Goal: Find specific page/section: Find specific page/section

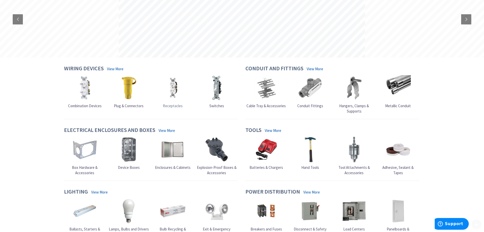
scroll to position [76, 0]
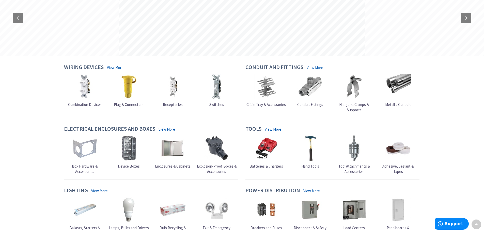
click at [129, 167] on span "Device Boxes" at bounding box center [129, 165] width 22 height 5
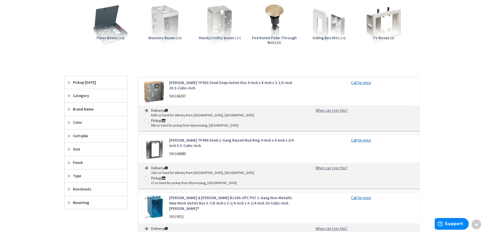
scroll to position [153, 0]
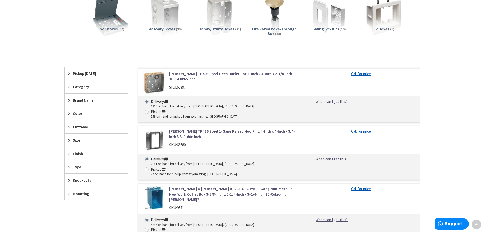
click at [77, 140] on span "Size" at bounding box center [93, 139] width 41 height 5
click at [81, 207] on button "Show more" at bounding box center [96, 207] width 63 height 9
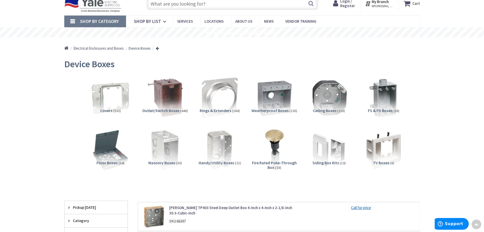
scroll to position [0, 0]
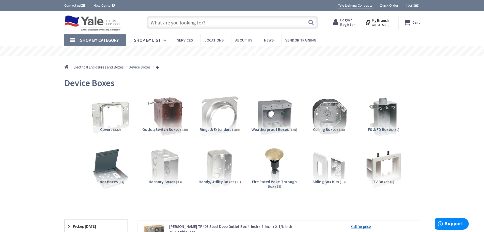
click at [194, 19] on input "text" at bounding box center [233, 22] width 172 height 13
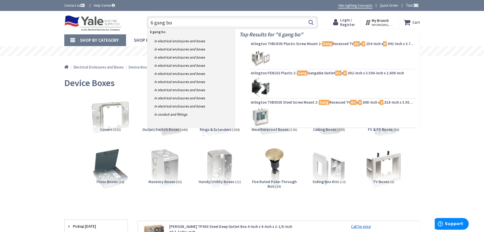
type input "6 gang box"
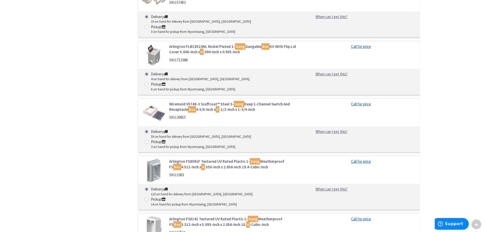
scroll to position [712, 0]
